Goal: Check status: Check status

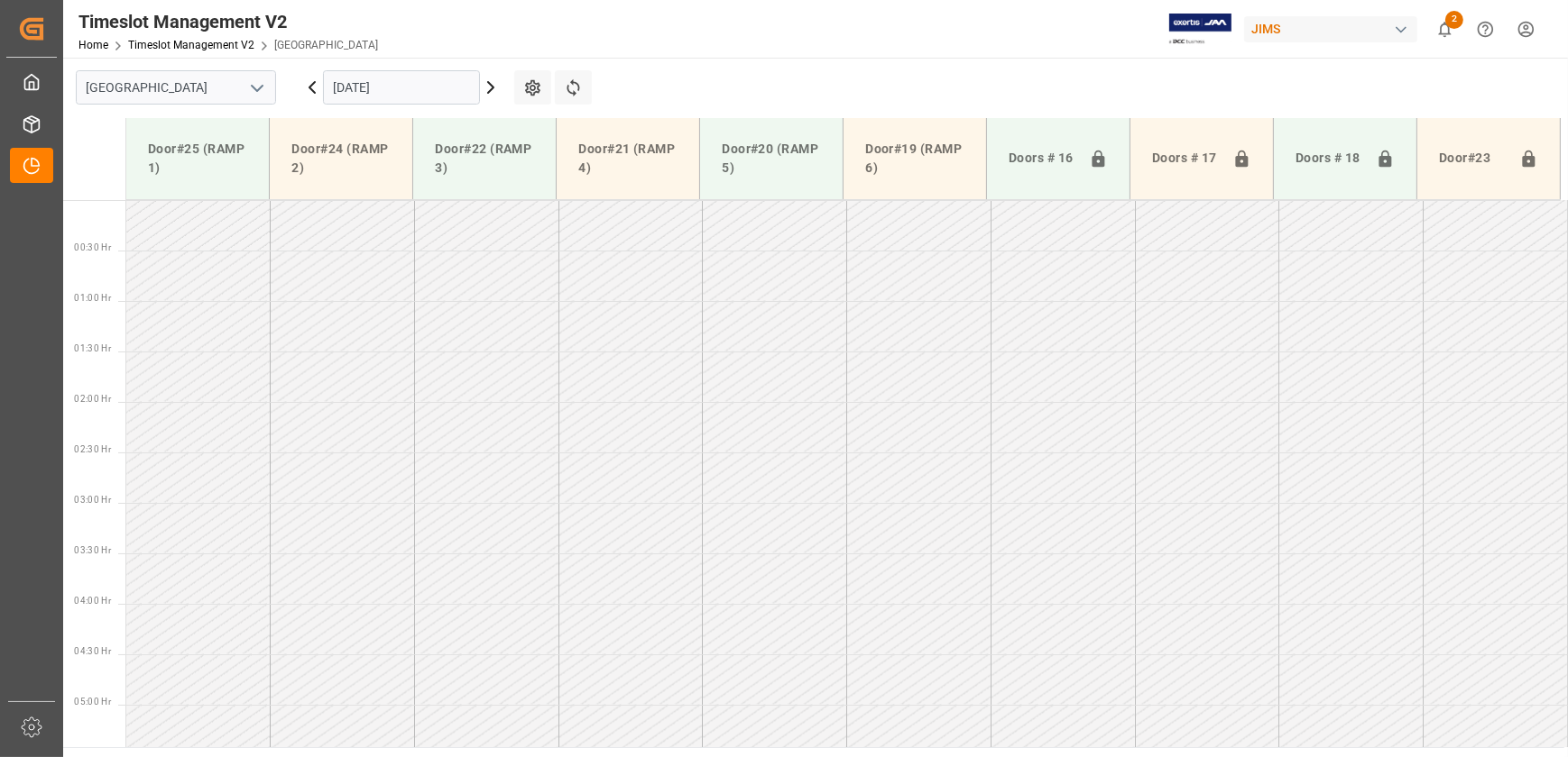
scroll to position [217, 0]
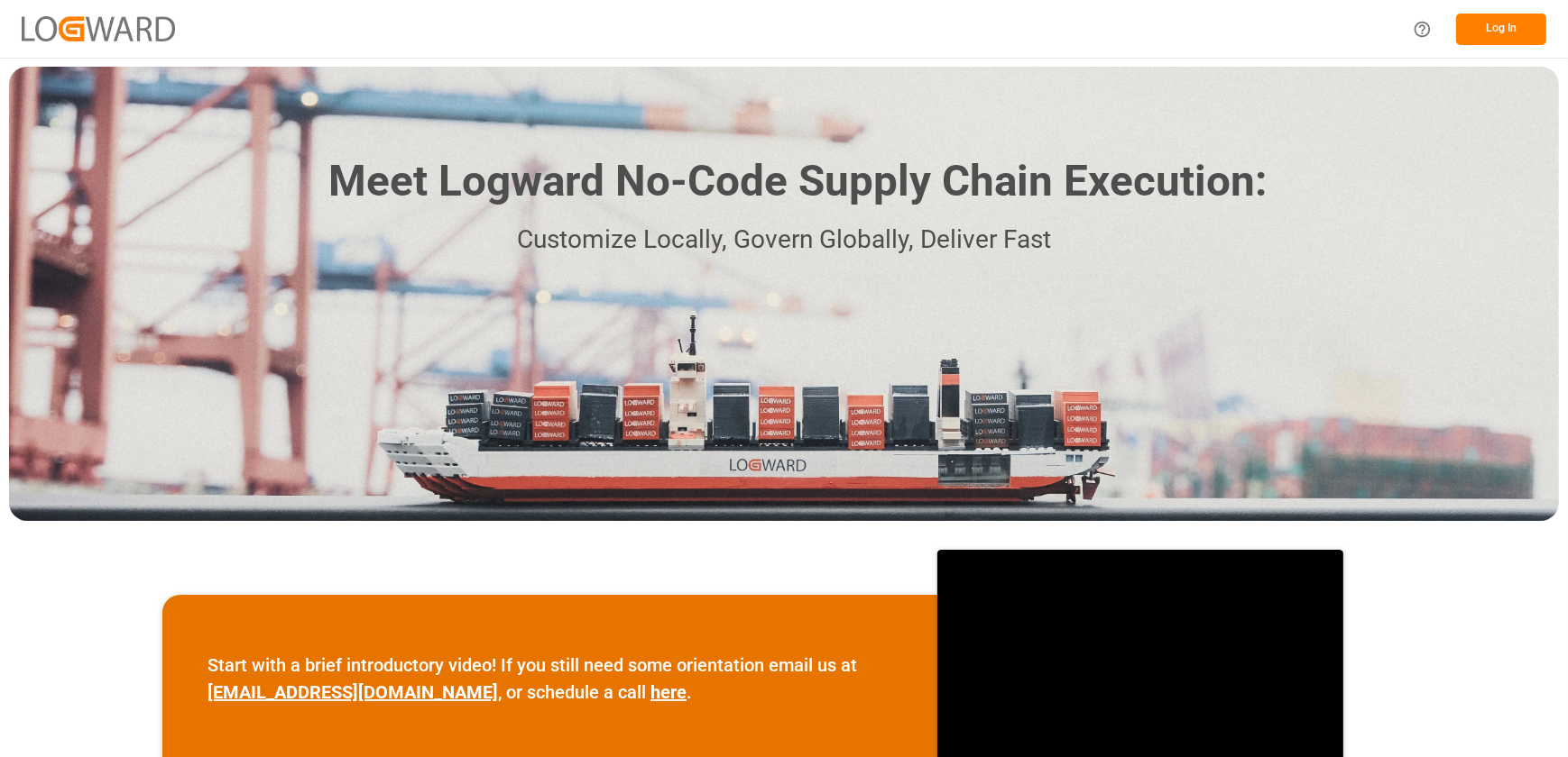
click at [1506, 21] on button "Log In" at bounding box center [1500, 29] width 91 height 32
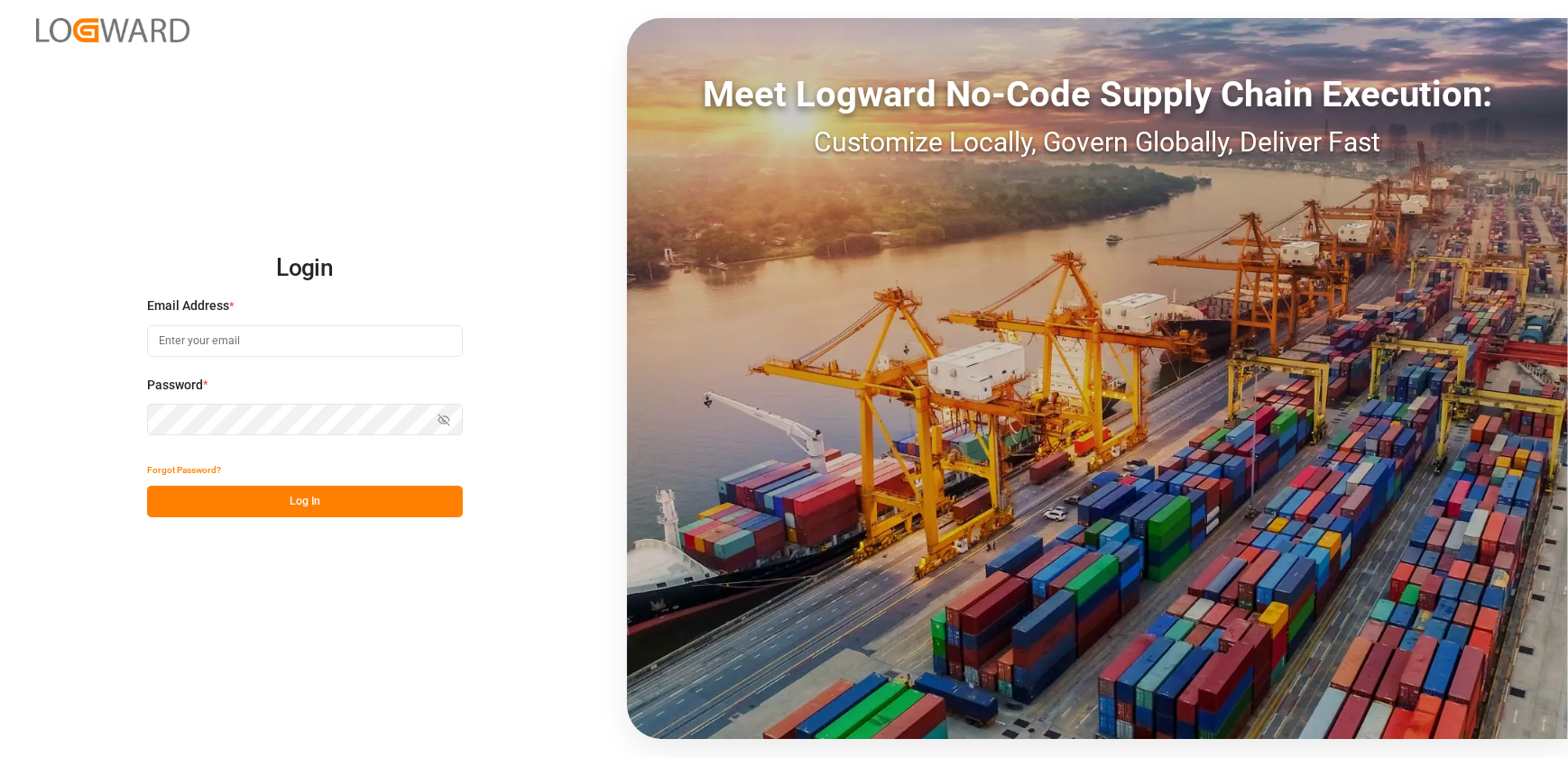
click at [298, 342] on input at bounding box center [305, 341] width 316 height 32
type input "[EMAIL_ADDRESS][DOMAIN_NAME]"
click at [232, 504] on button "Log In" at bounding box center [305, 501] width 316 height 32
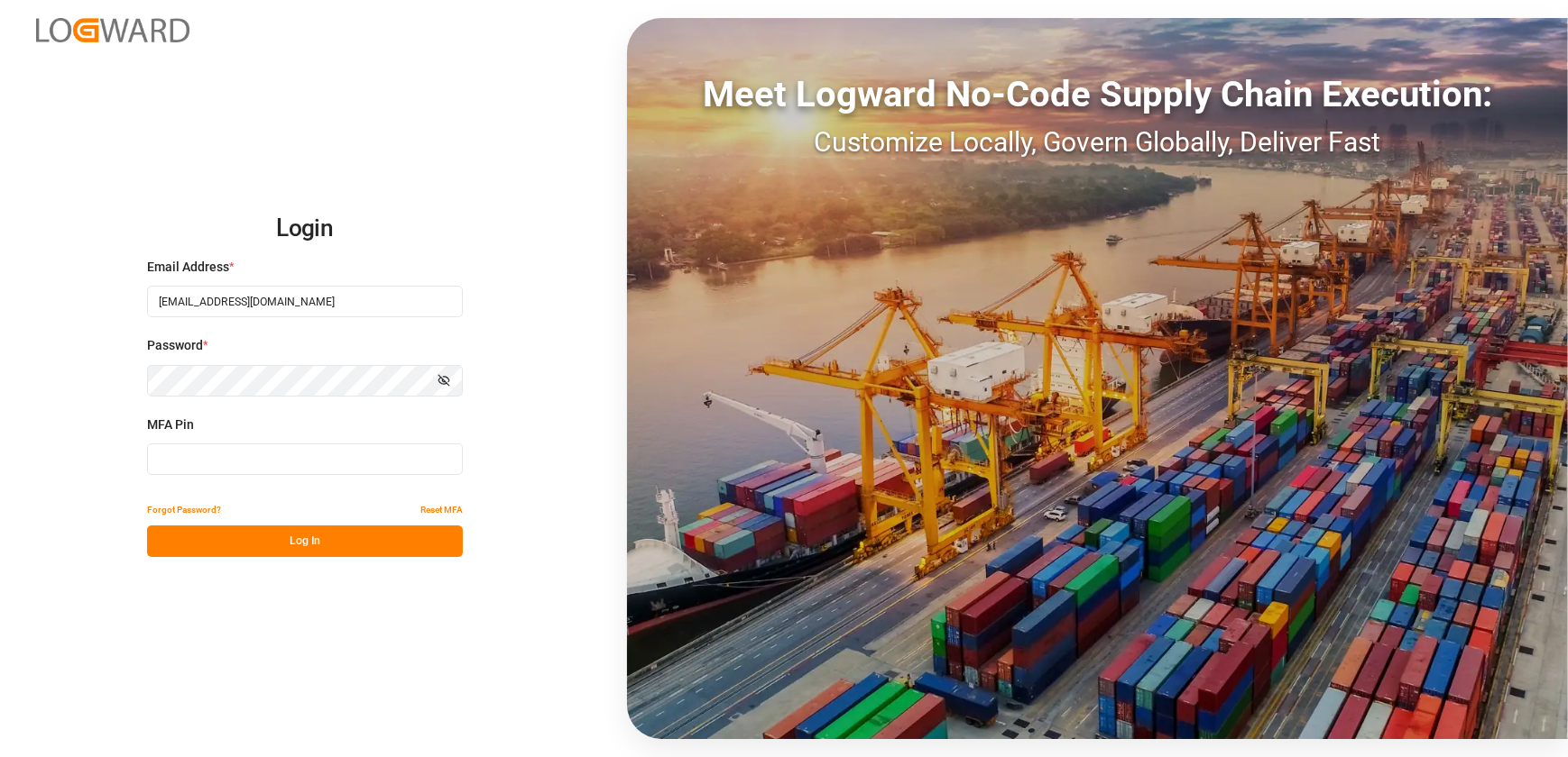
click at [254, 468] on input at bounding box center [305, 459] width 316 height 32
type input "511333"
click at [381, 541] on button "Log In" at bounding box center [305, 541] width 316 height 32
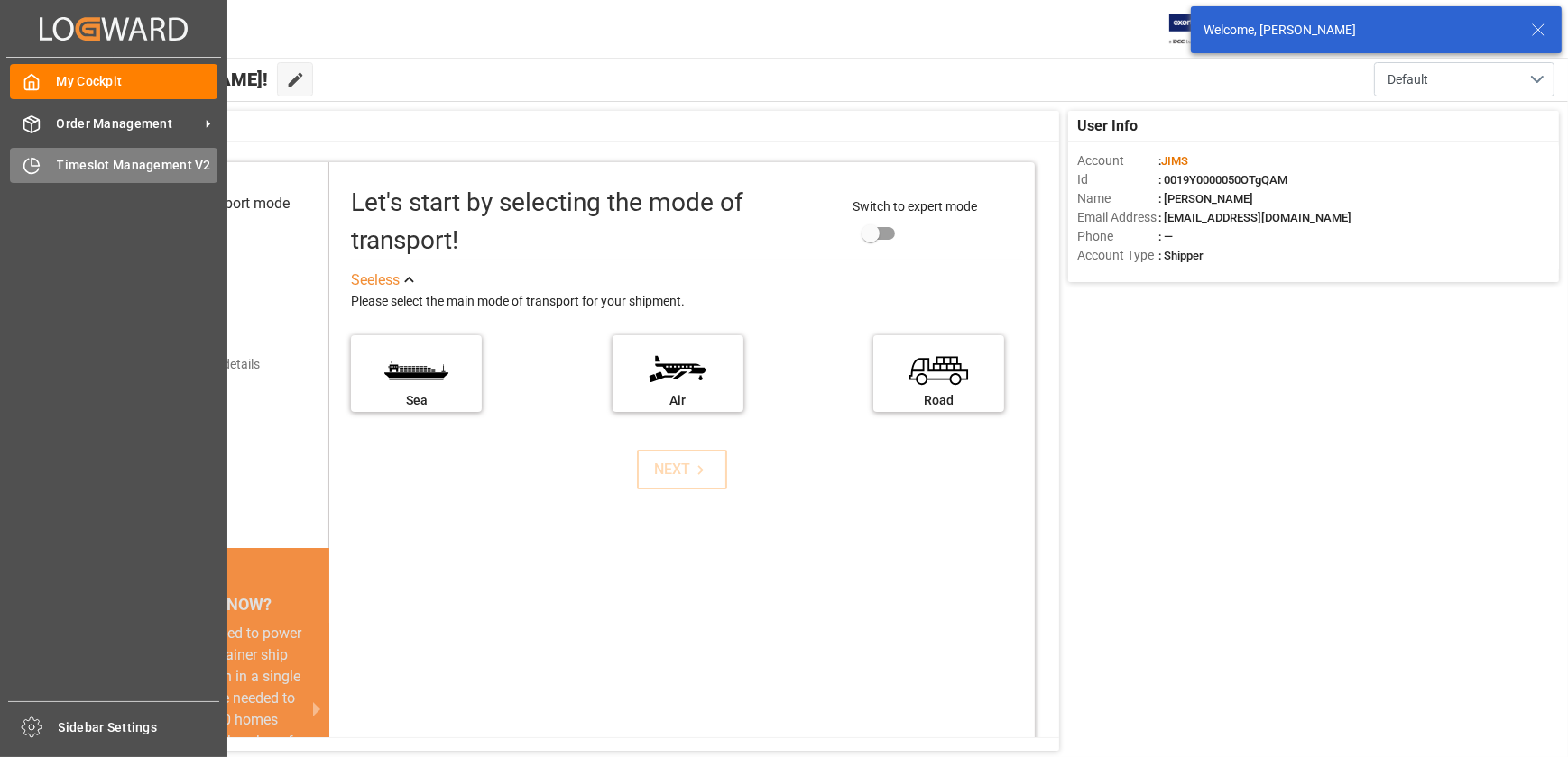
click at [45, 169] on div "Timeslot Management V2 Timeslot Management V2" at bounding box center [113, 165] width 208 height 35
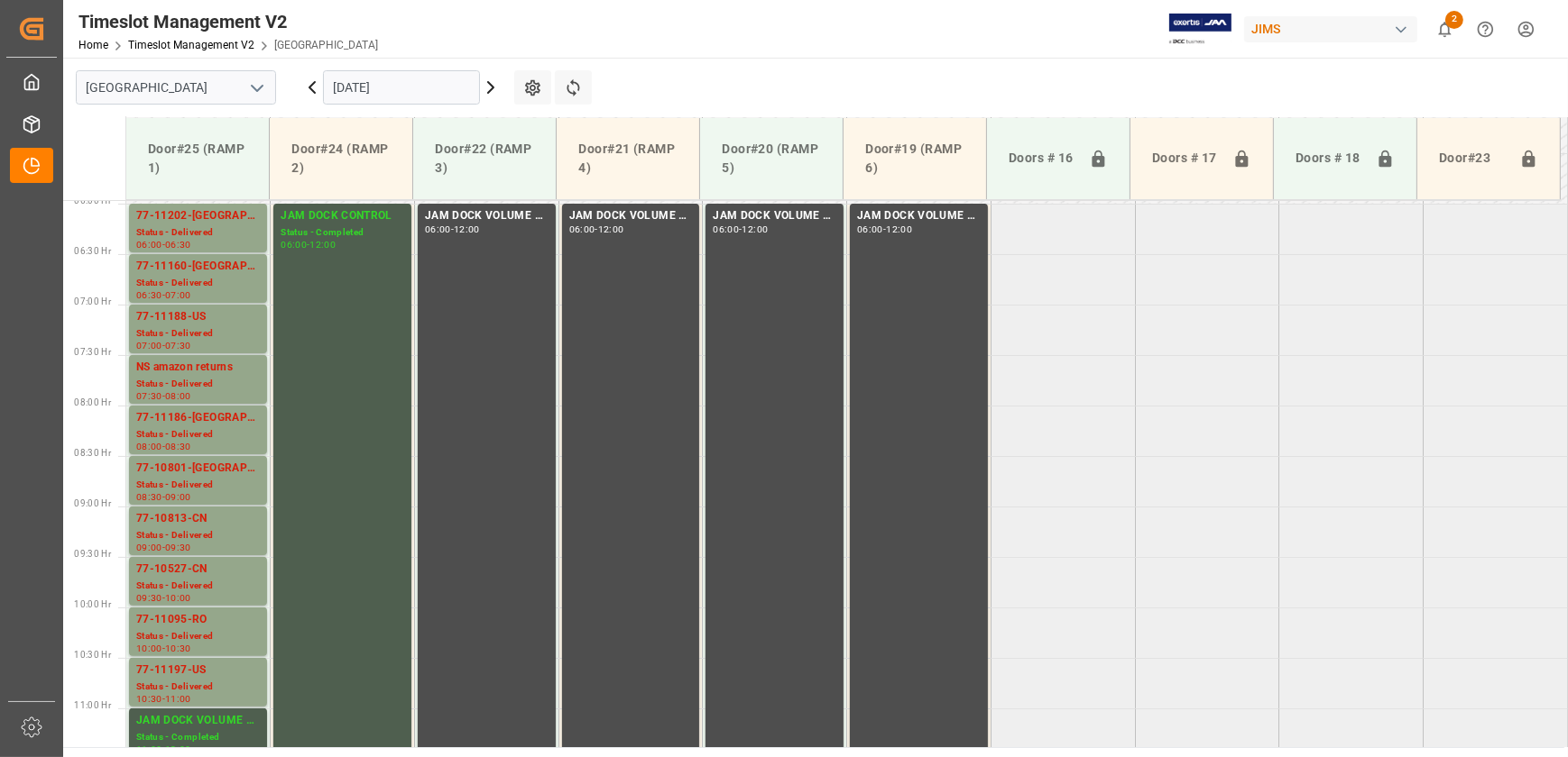
scroll to position [518, 0]
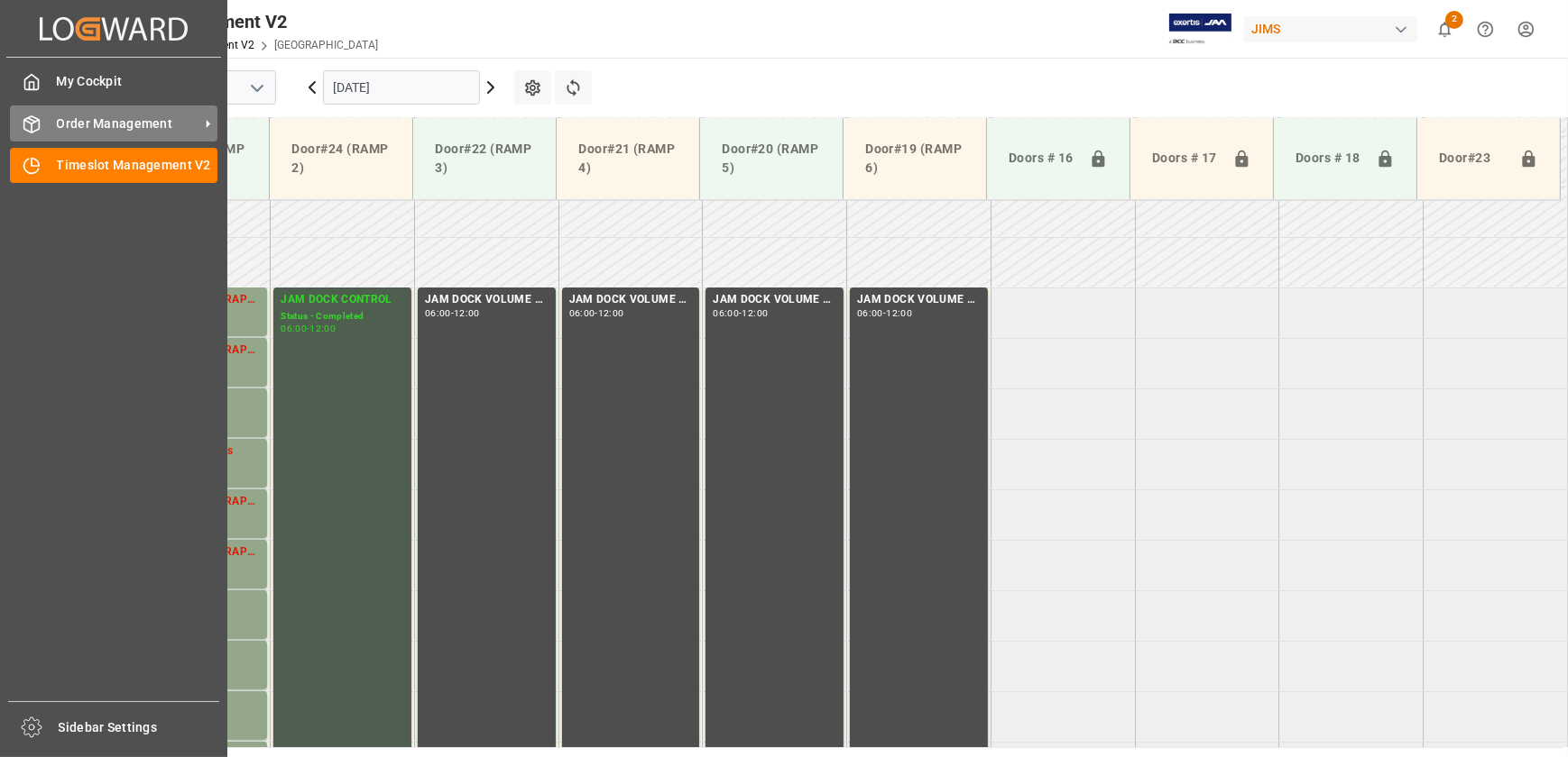
click at [47, 115] on div "Order Management Order Management" at bounding box center [113, 123] width 208 height 35
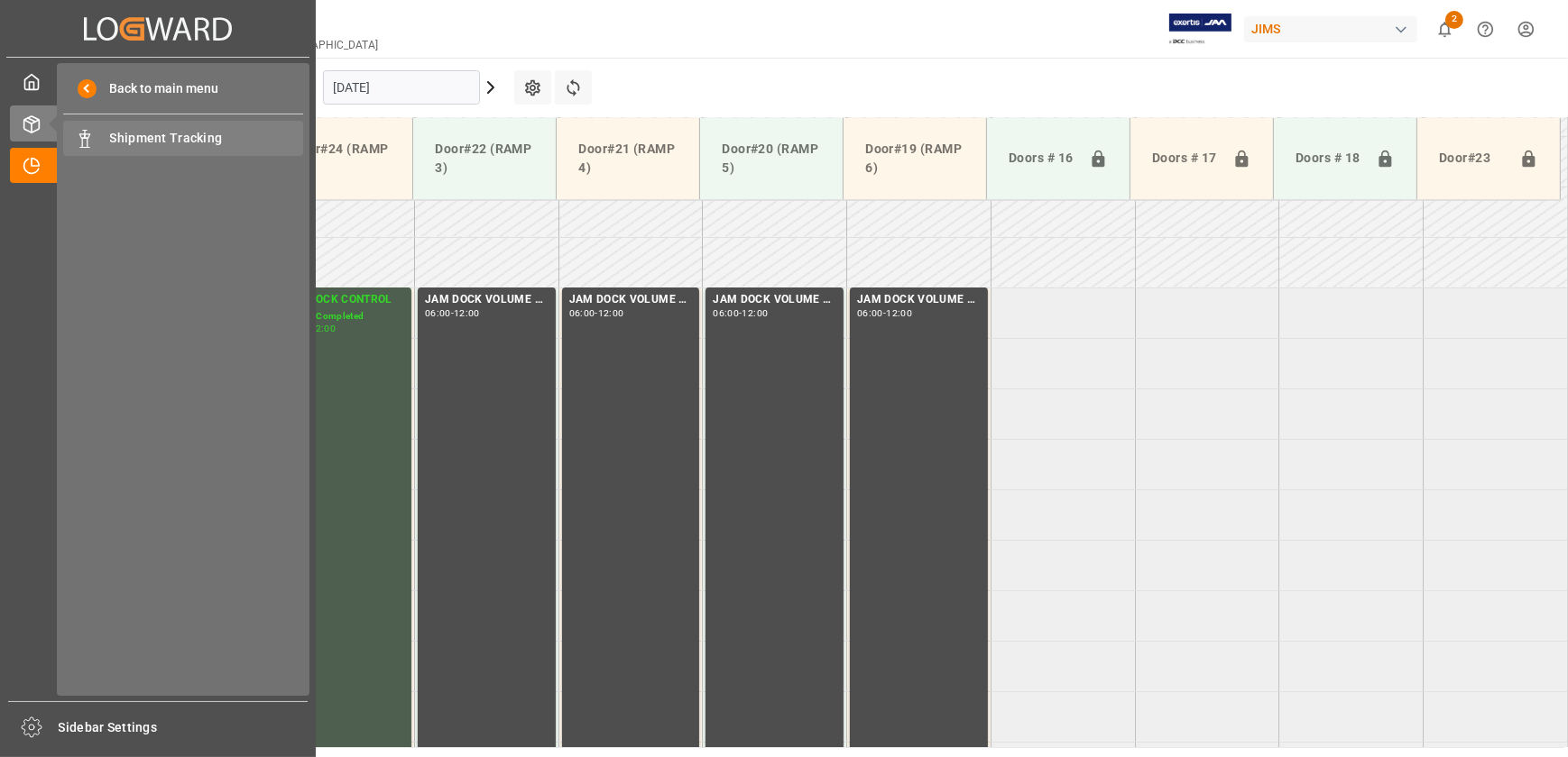
click at [145, 131] on span "Shipment Tracking" at bounding box center [207, 138] width 194 height 19
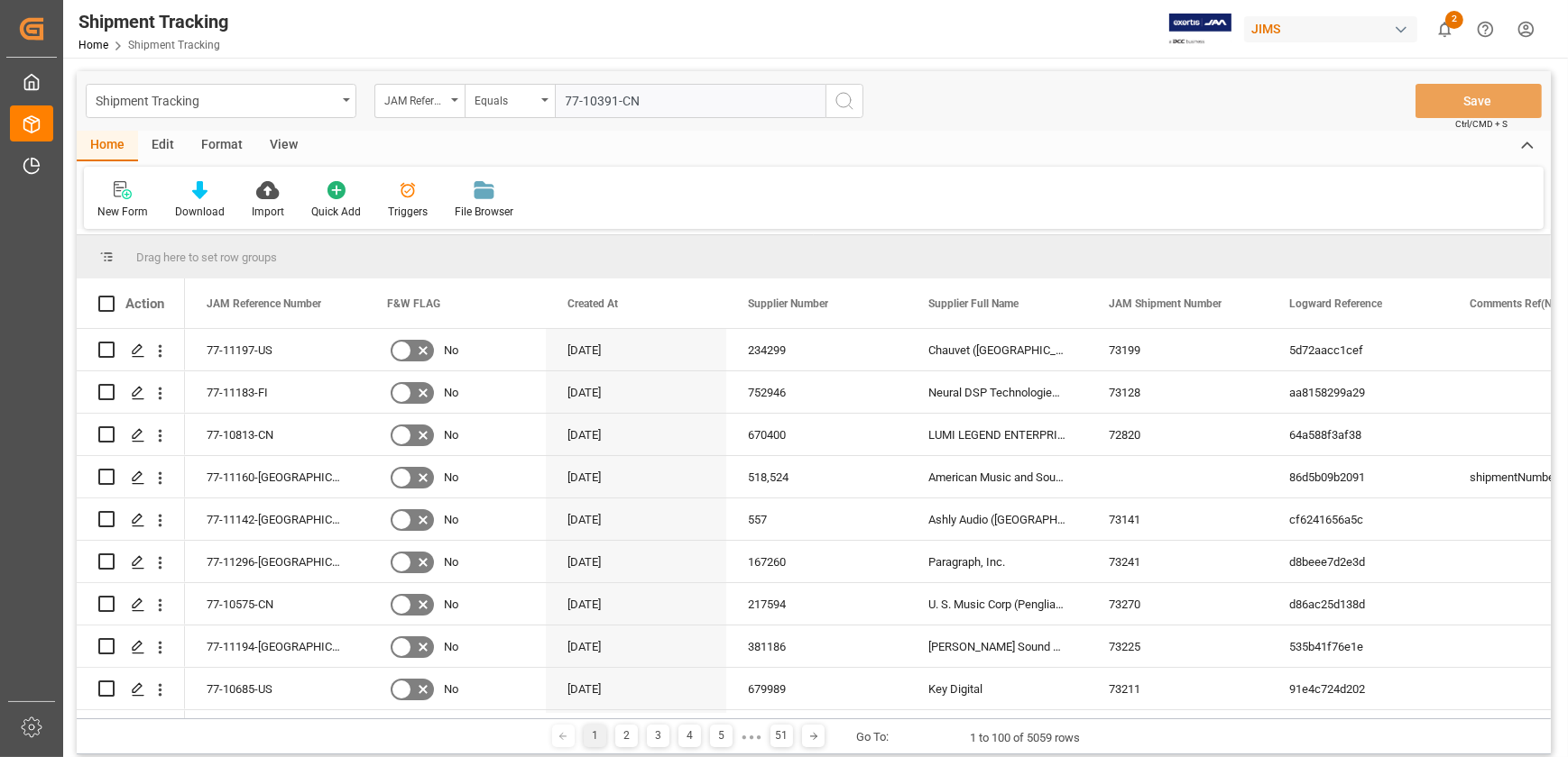
type input "77-10391-CN"
click at [843, 100] on icon "search button" at bounding box center [844, 101] width 22 height 22
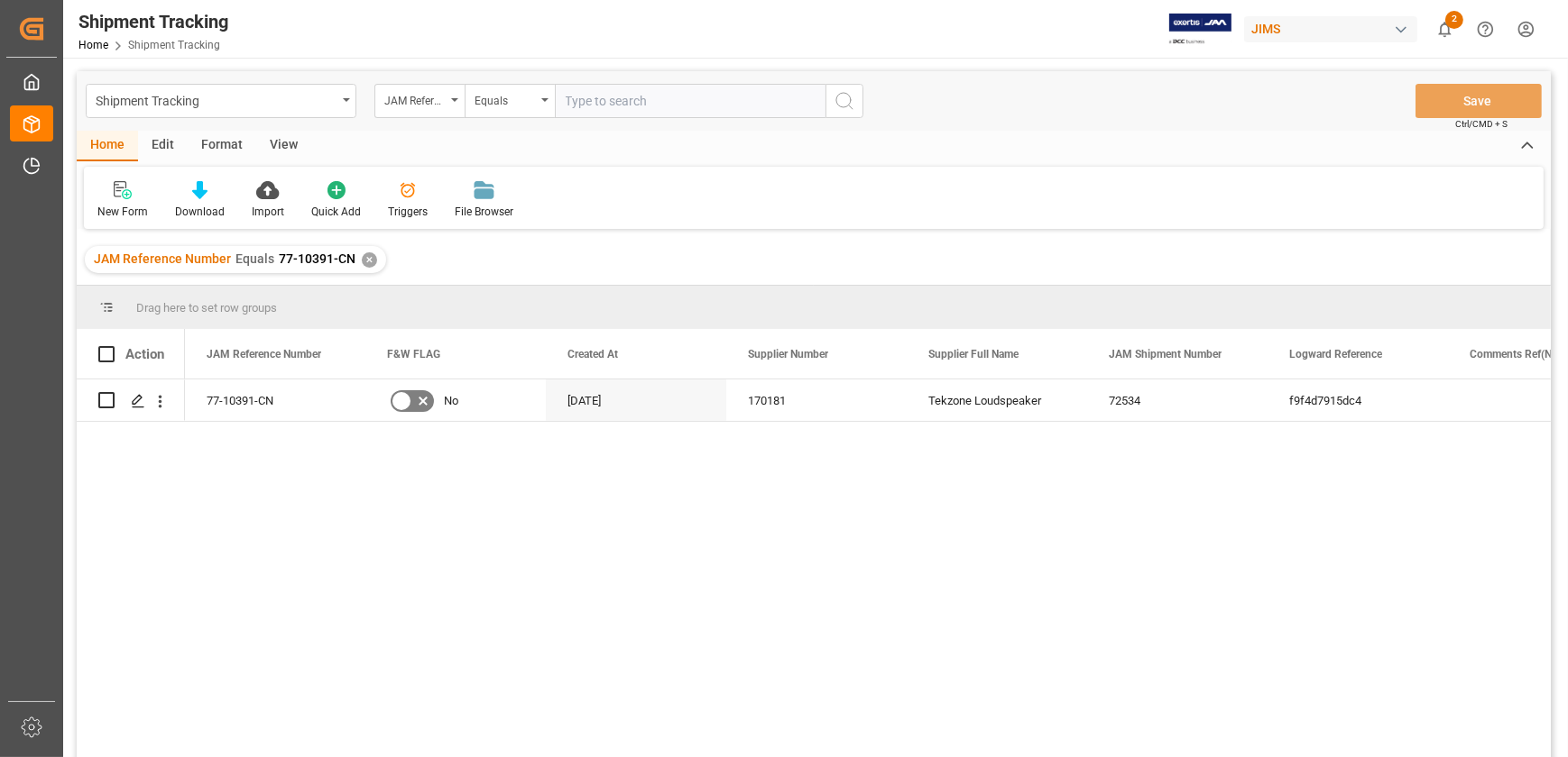
click at [276, 150] on div "View" at bounding box center [284, 146] width 55 height 31
click at [110, 202] on div "Default" at bounding box center [115, 199] width 62 height 39
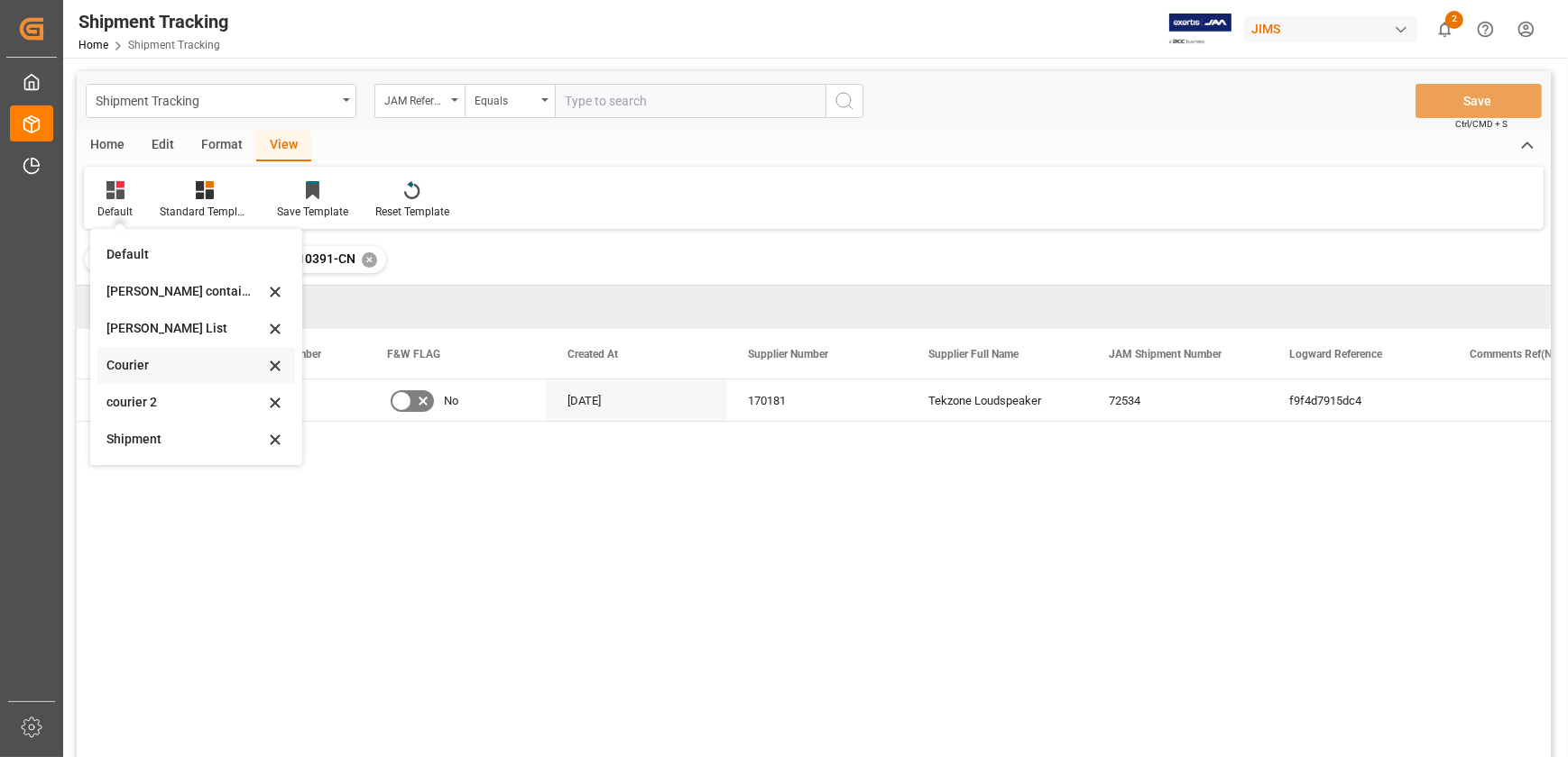
click at [134, 363] on div "Courier" at bounding box center [185, 365] width 158 height 19
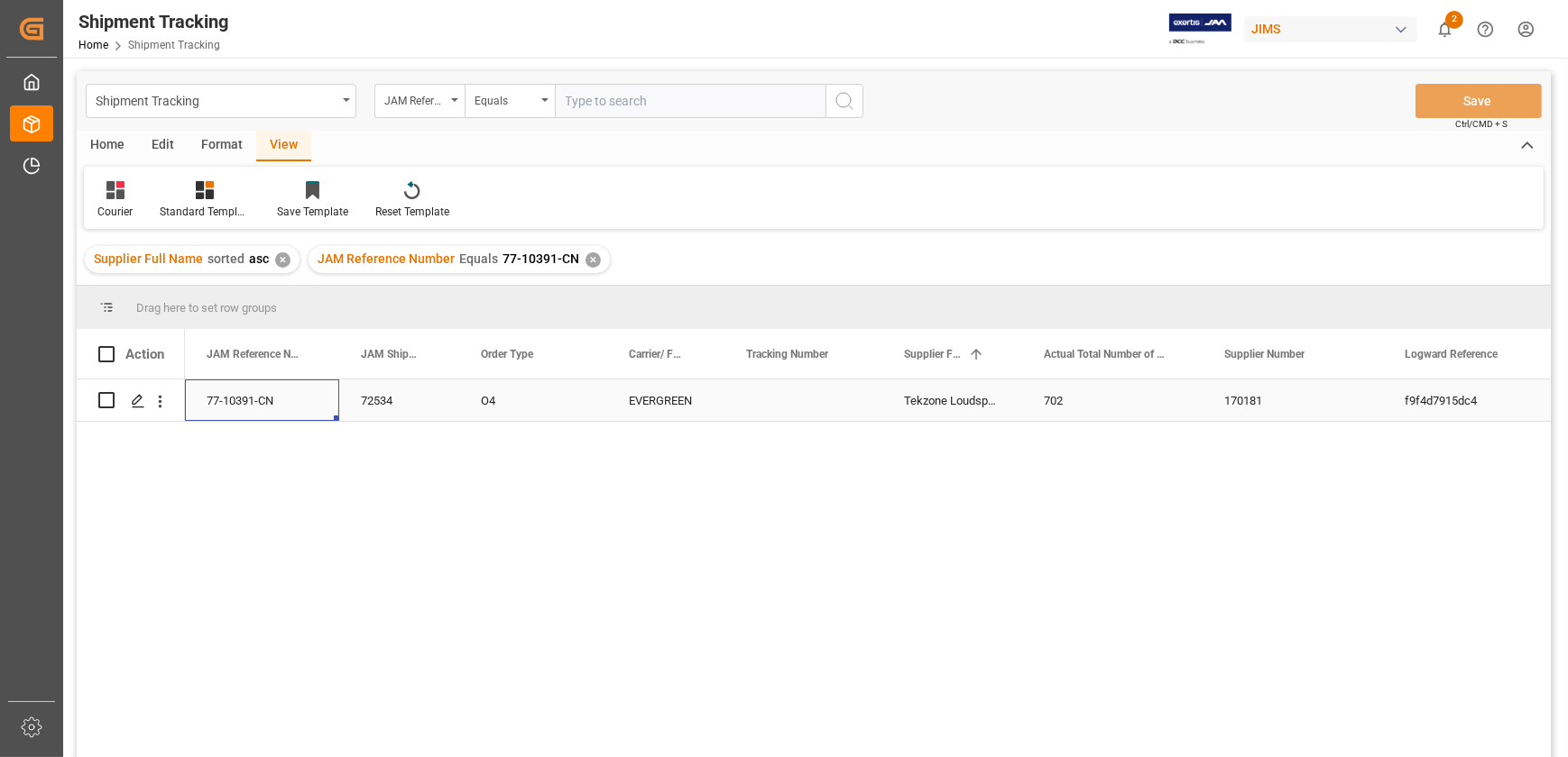
click at [210, 396] on div "77-10391-CN" at bounding box center [262, 400] width 155 height 41
